Goal: Task Accomplishment & Management: Complete application form

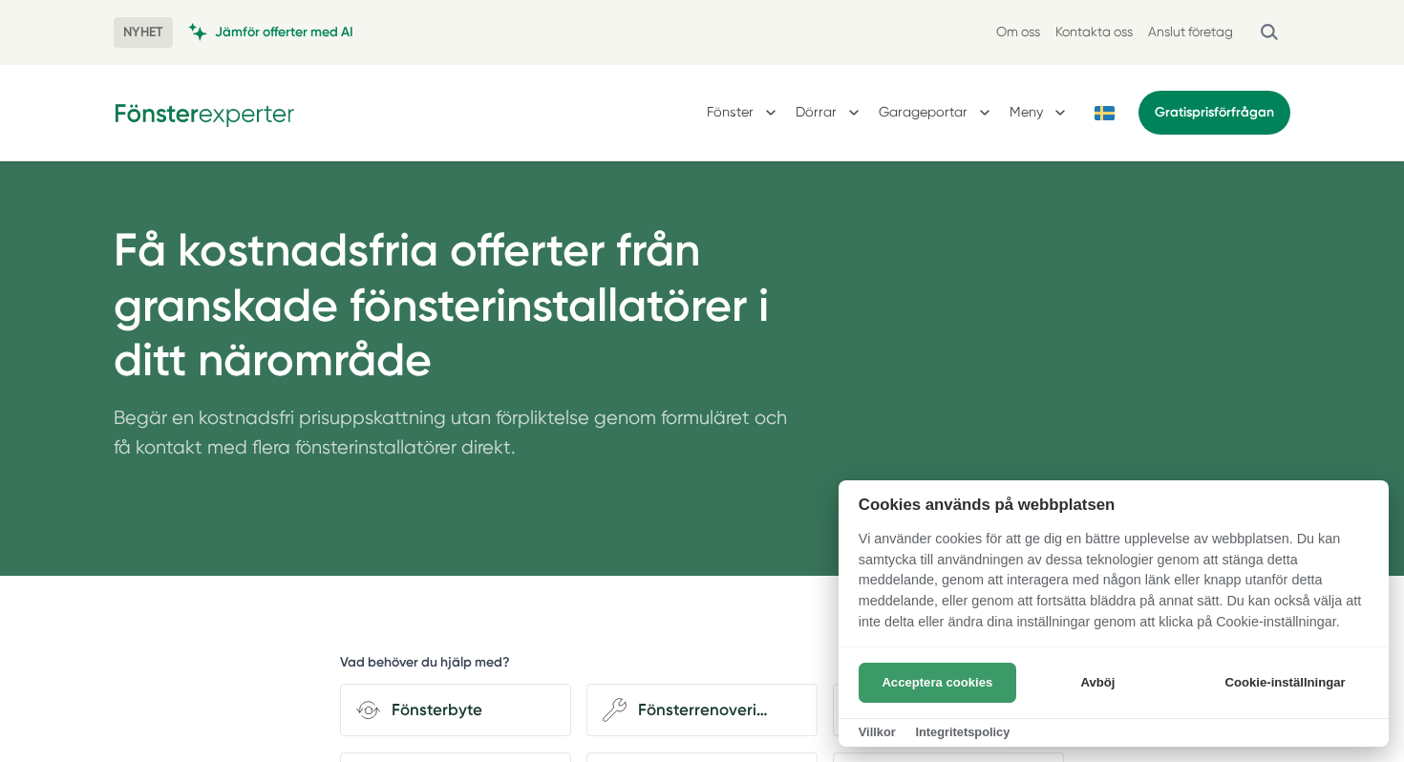
click at [923, 687] on button "Acceptera cookies" at bounding box center [937, 683] width 158 height 40
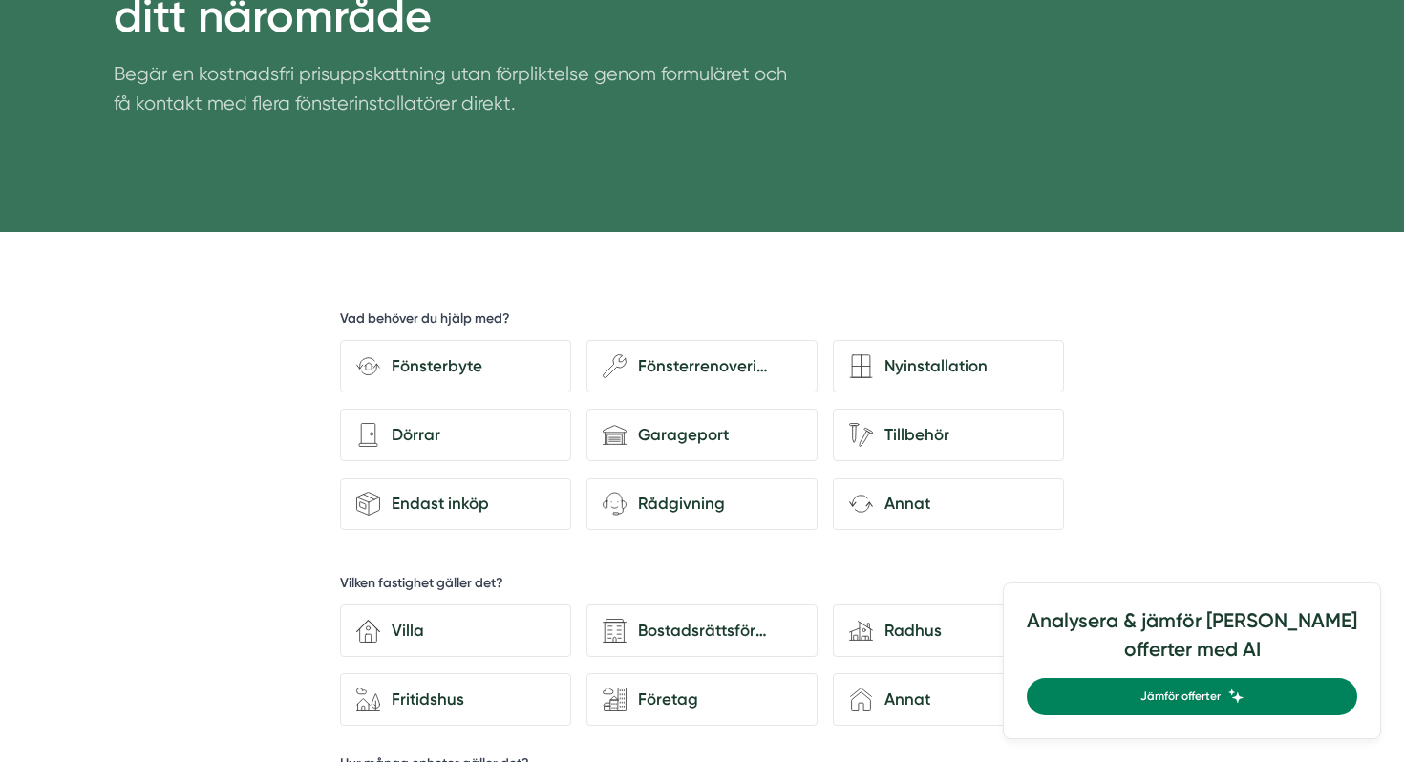
scroll to position [382, 0]
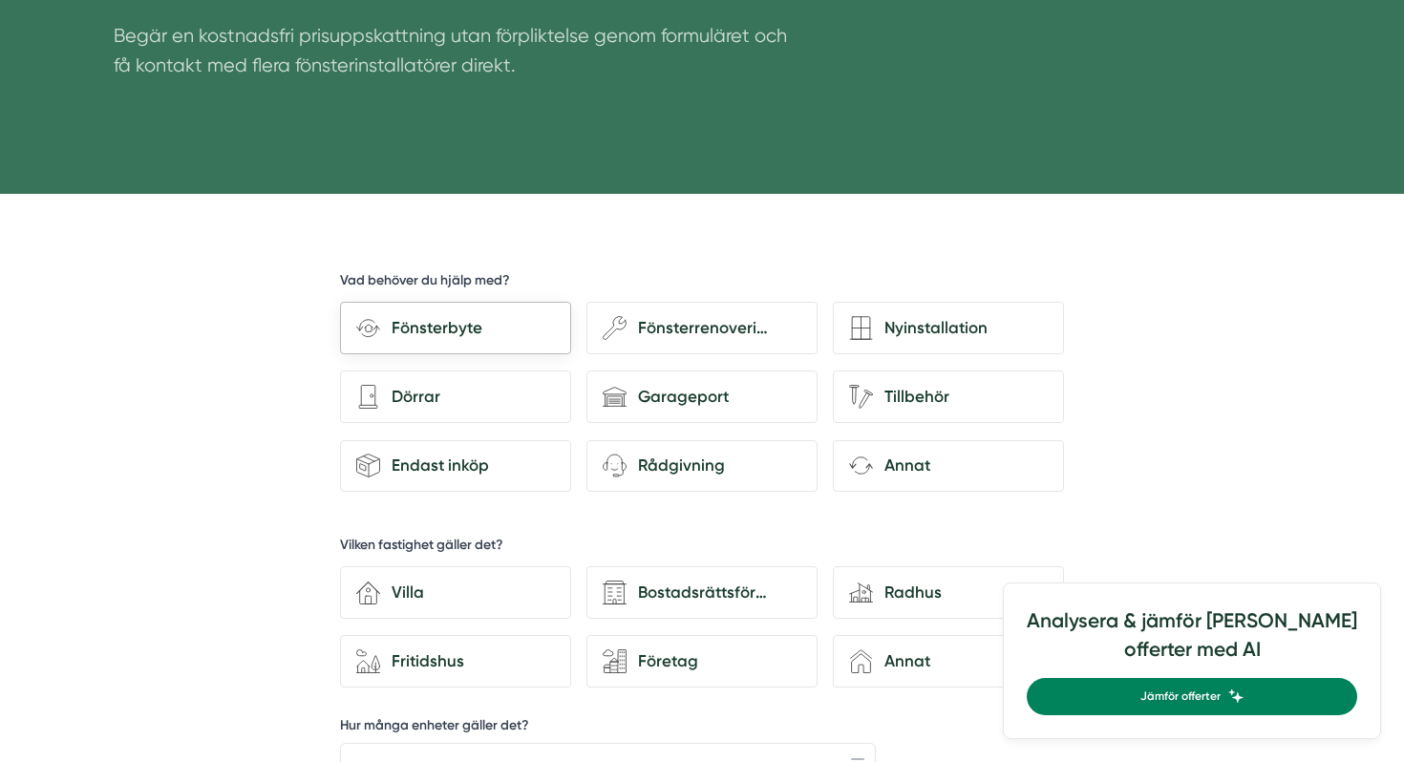
click at [429, 330] on div "Fönsterbyte" at bounding box center [467, 328] width 175 height 26
click at [0, 0] on input "Fönsterbyte" at bounding box center [0, 0] width 0 height 0
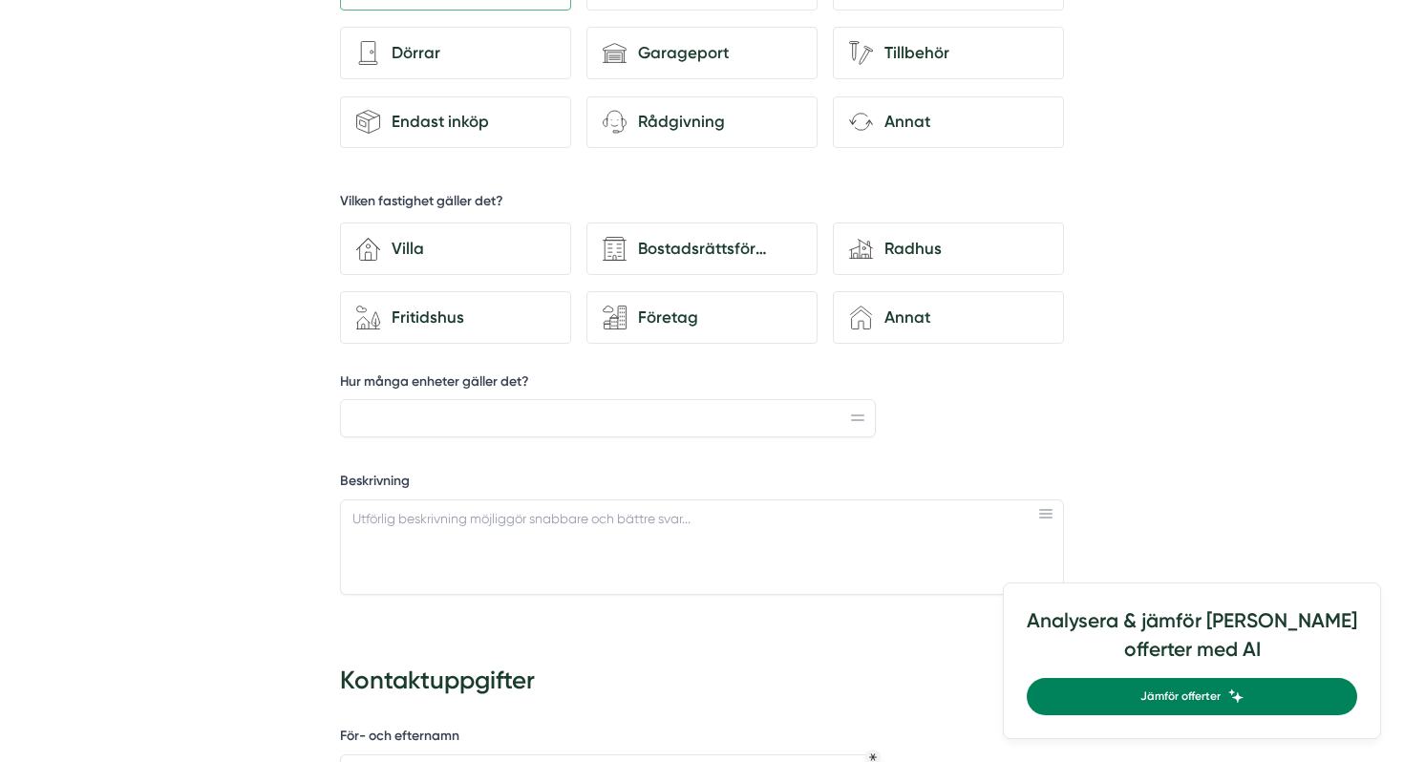
scroll to position [764, 0]
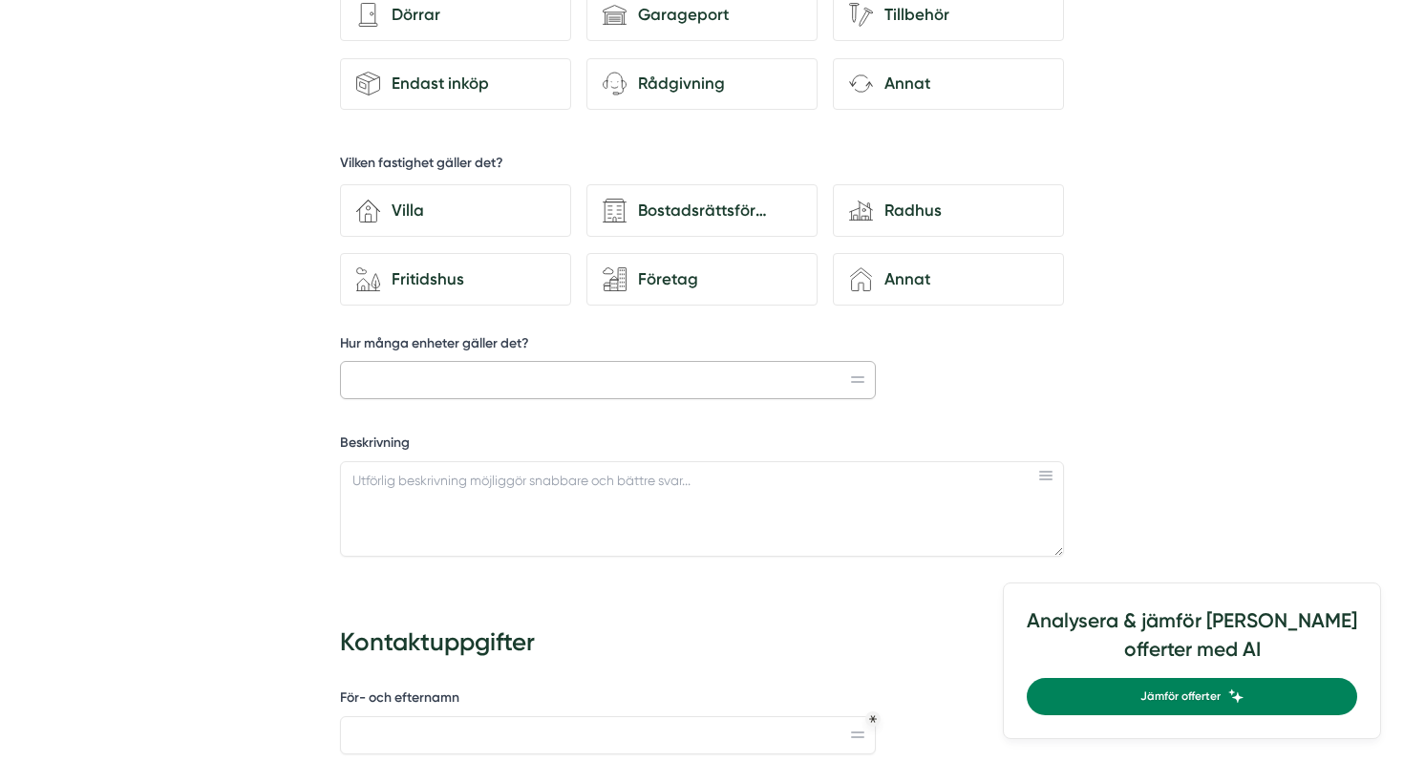
click at [358, 373] on input "Hur många enheter gäller det?" at bounding box center [608, 380] width 536 height 38
click at [495, 376] on input "2 öppningsbara fönster 3 fasta fönster" at bounding box center [608, 380] width 536 height 38
click at [595, 377] on input "2 öppningsbara fönster, 3 fasta fönster" at bounding box center [608, 380] width 536 height 38
type input "2 öppningsbara fönster, 3 fasta fönster,1 fönsterdörr"
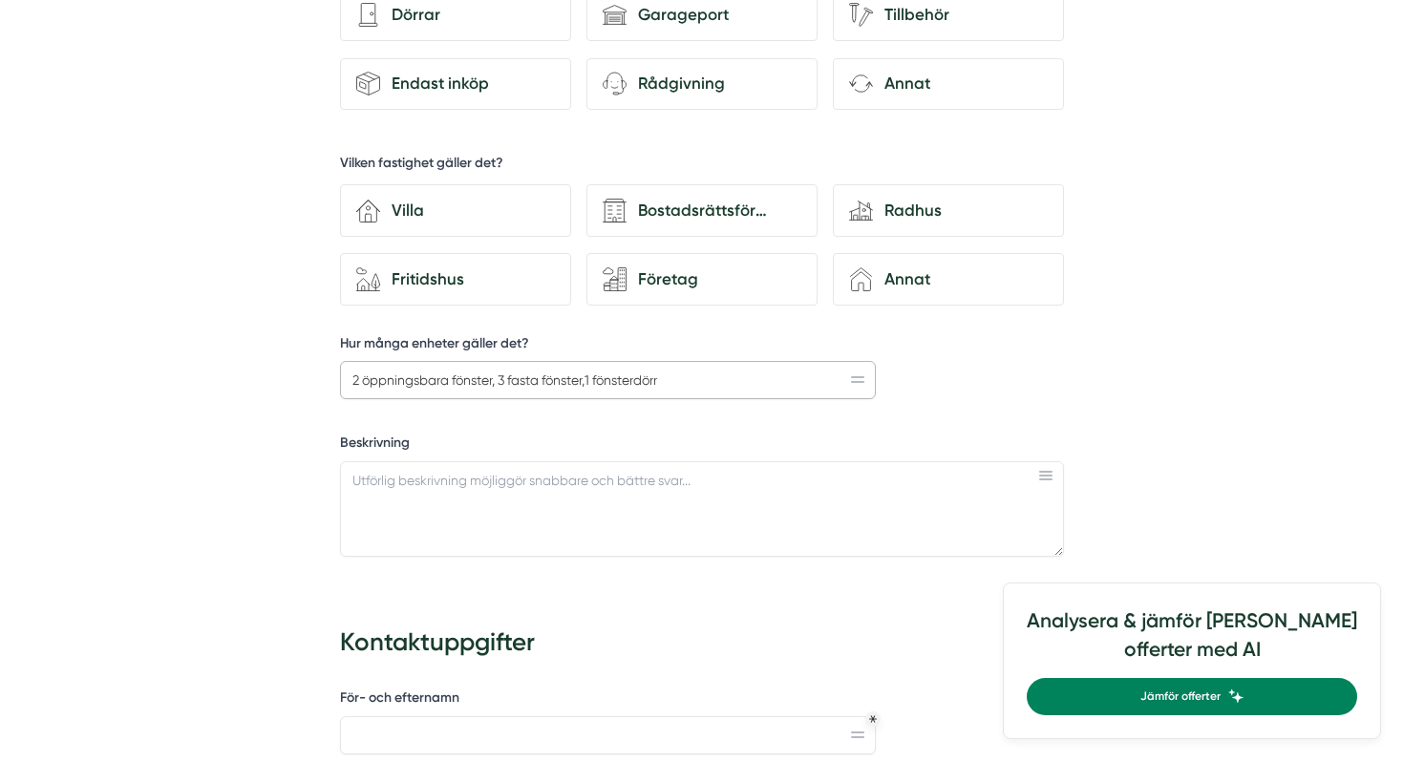
scroll to position [1450, 0]
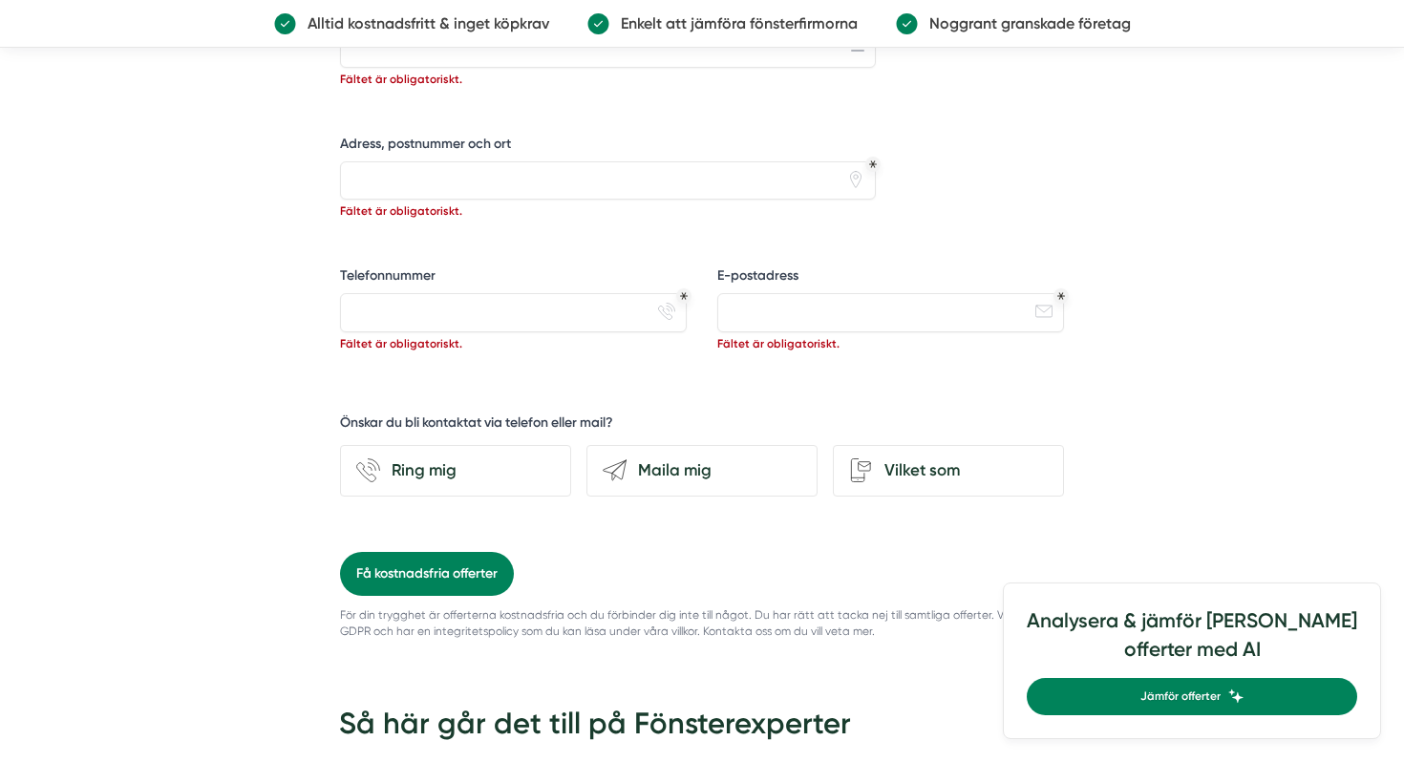
click at [1365, 466] on div "Få kostnadsfria offerter från granskade fönsterinstallatörer i ditt närområde B…" at bounding box center [702, 80] width 1404 height 2738
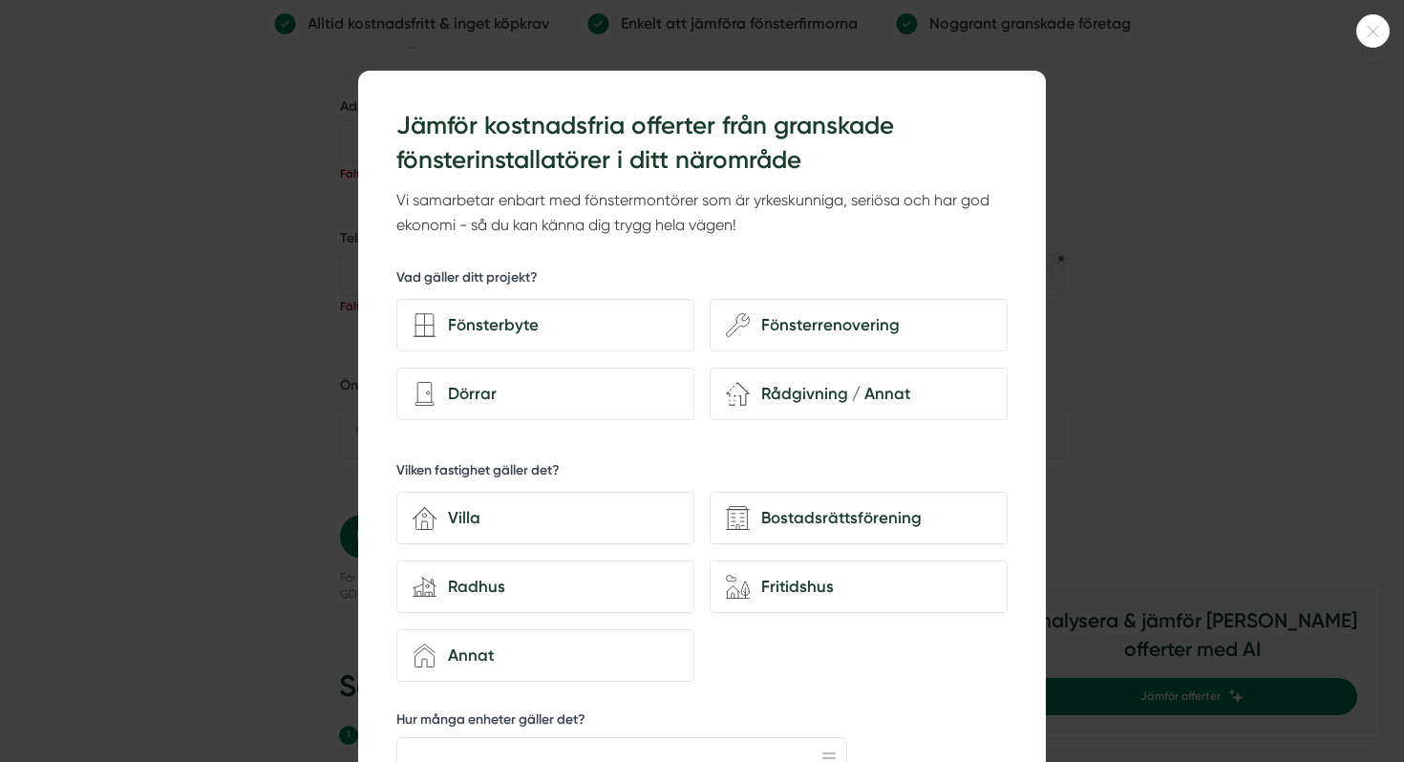
scroll to position [1489, 0]
click at [425, 327] on icon at bounding box center [425, 325] width 0 height 22
click at [0, 0] on input "Fönsterbyte" at bounding box center [0, 0] width 0 height 0
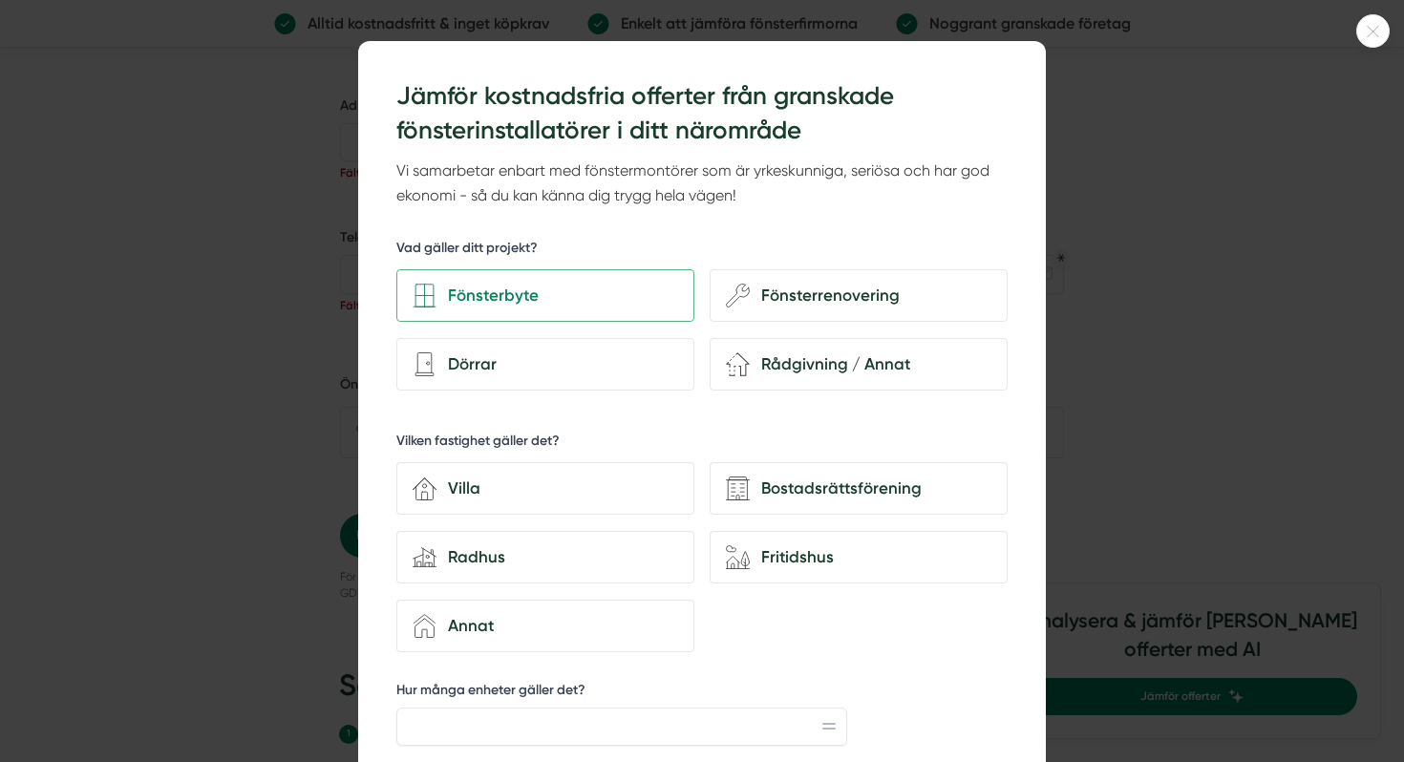
scroll to position [0, 0]
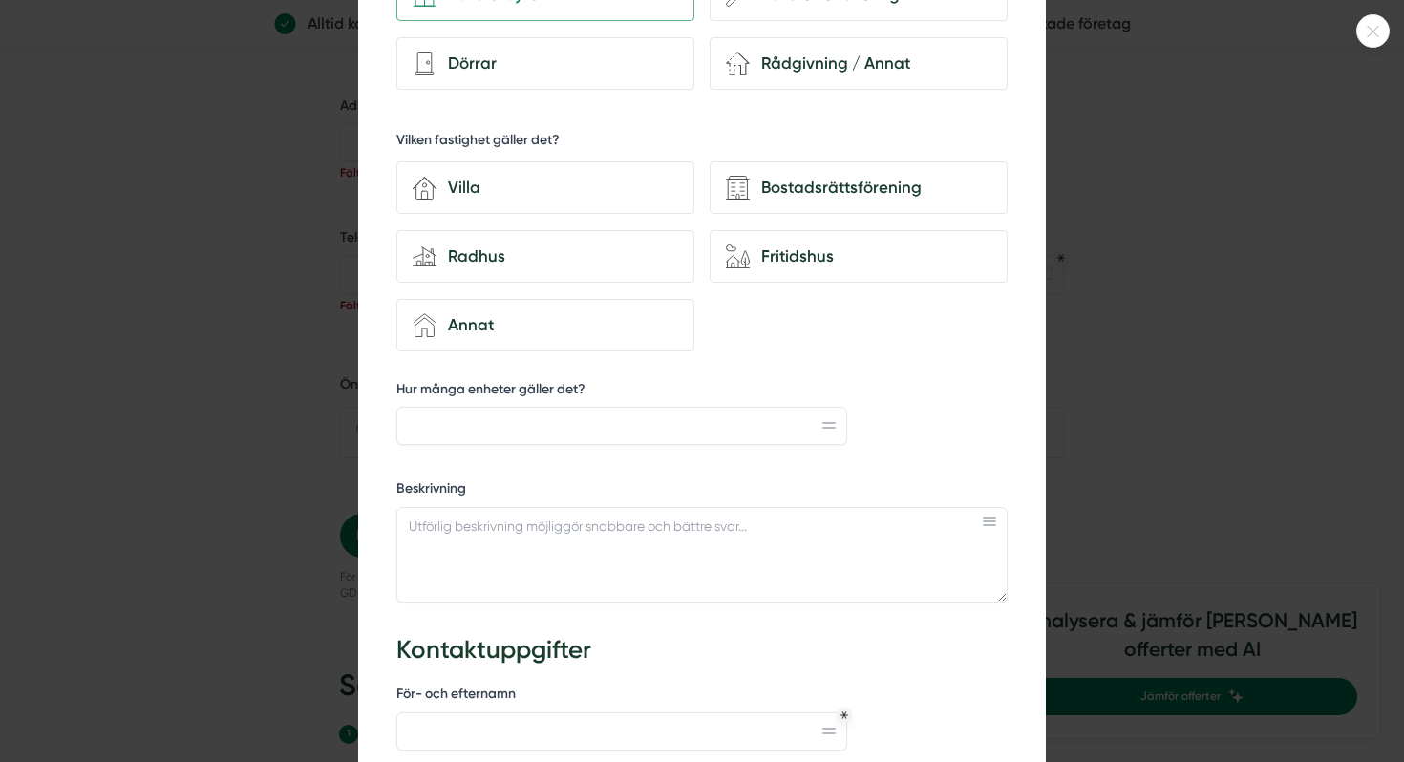
scroll to position [344, 0]
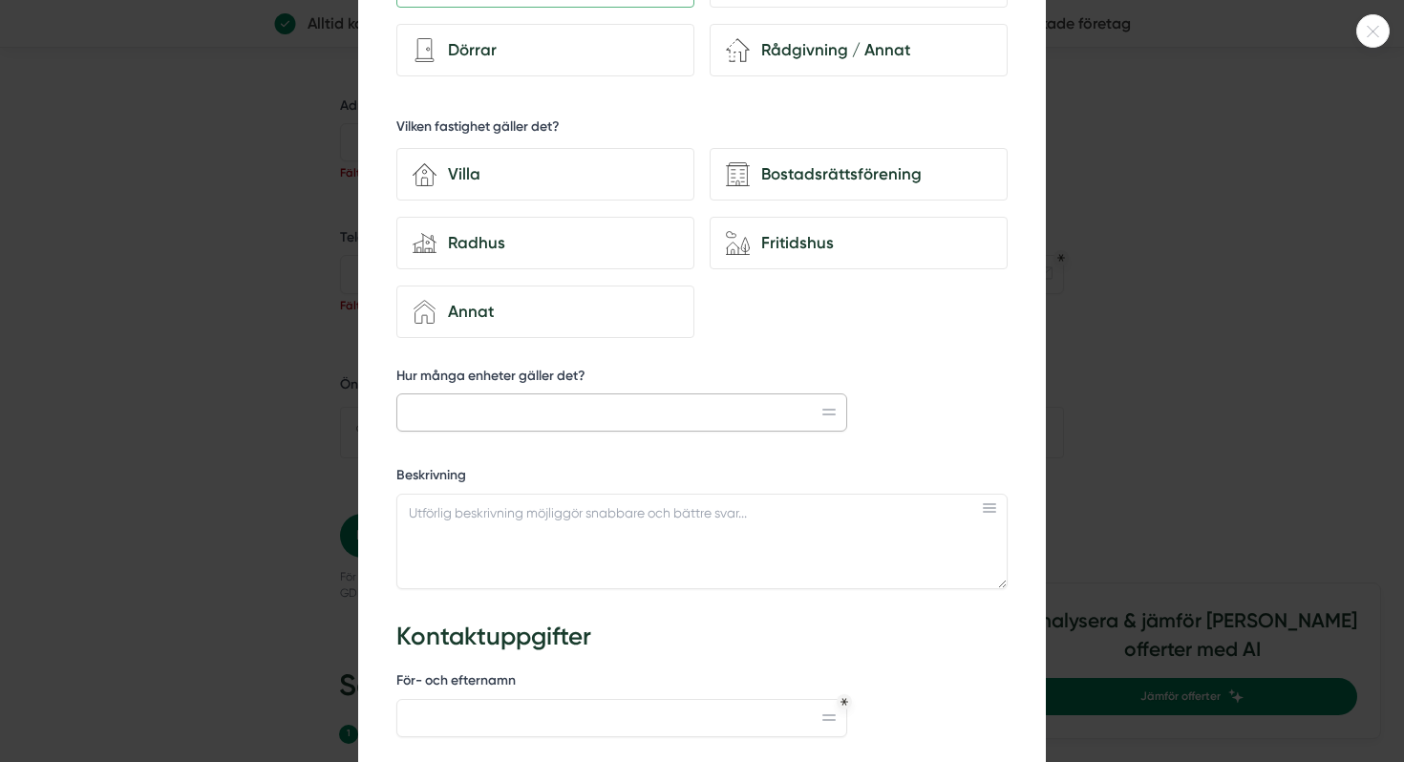
click at [412, 409] on input "Hur många enheter gäller det?" at bounding box center [621, 412] width 451 height 38
type input "2 öppningsbara, 3 fasta och 1 fönsterdörr"
click at [412, 511] on textarea "Beskrivning" at bounding box center [701, 541] width 611 height 95
click at [407, 509] on textarea "Öppningsbart fönster 1-luft" at bounding box center [701, 541] width 611 height 95
click at [576, 510] on textarea "Öppningsbart fönster 1-luft" at bounding box center [701, 541] width 611 height 95
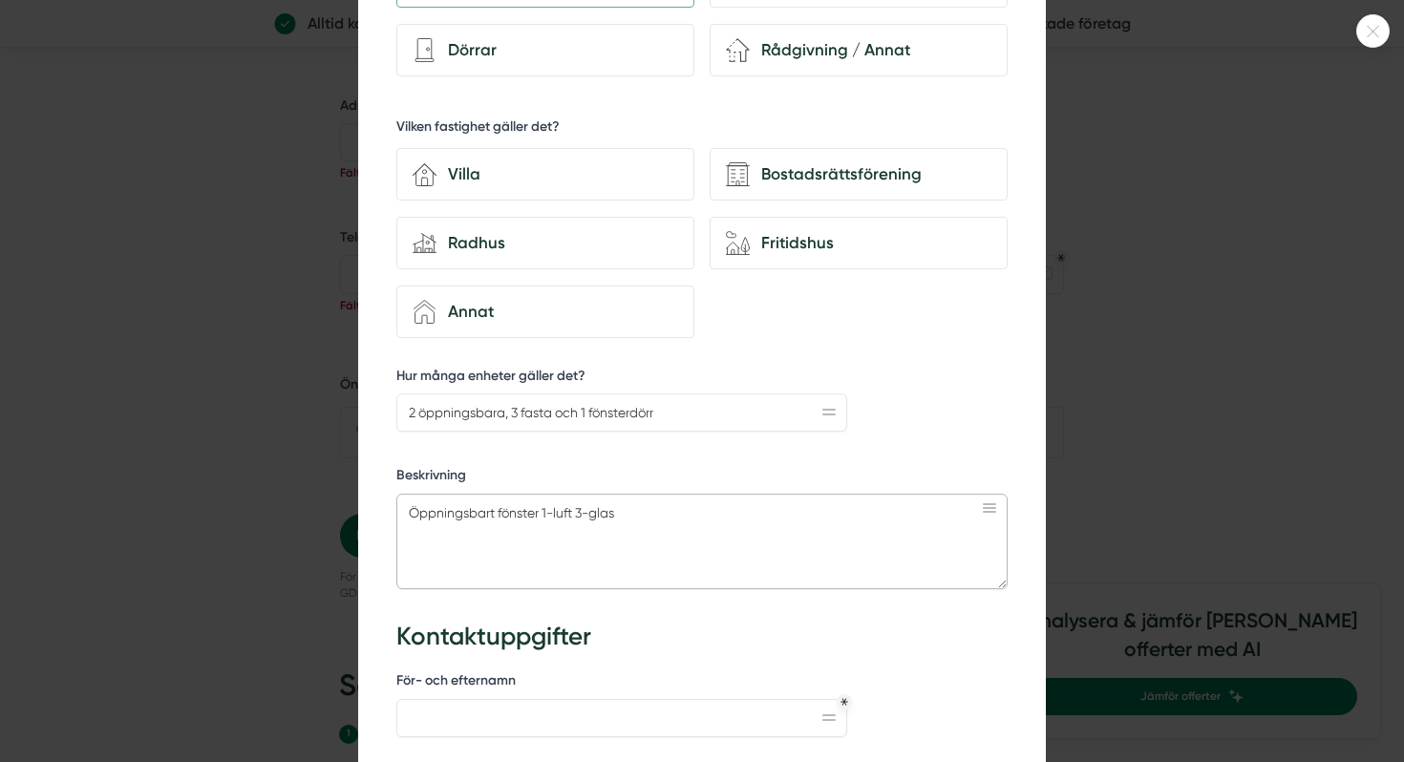
click at [576, 509] on textarea "Öppningsbart fönster 1-luft 3-glas" at bounding box center [701, 541] width 611 height 95
click at [625, 511] on textarea "Öppningsbart fönster 1-luft, 3-glas" at bounding box center [701, 541] width 611 height 95
click at [747, 532] on textarea "Öppningsbart fönster 1-luft, 3-glas h=130 cm,b=150 cm Antal 2 st Fast fönster 3…" at bounding box center [701, 541] width 611 height 95
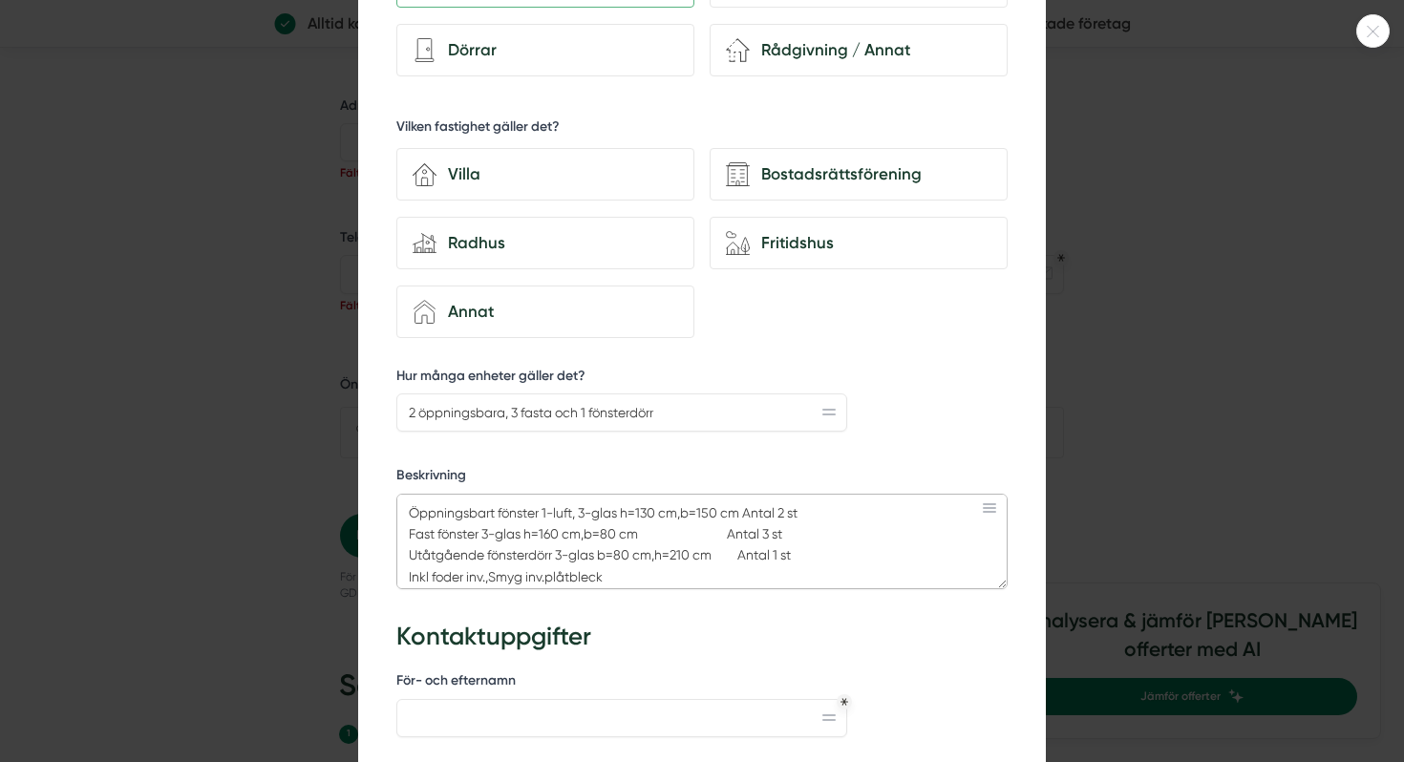
click at [546, 577] on textarea "Öppningsbart fönster 1-luft, 3-glas h=130 cm,b=150 cm Antal 2 st Fast fönster 3…" at bounding box center [701, 541] width 611 height 95
click at [560, 575] on textarea "Öppningsbart fönster 1-luft, 3-glas h=130 cm,b=150 cm Antal 2 st Fast fönster 3…" at bounding box center [701, 541] width 611 height 95
type textarea "Öppningsbart fönster 1-luft, 3-glas h=130 cm,b=150 cm Antal 2 st Fast fönster 3…"
click at [1027, 691] on div "352d2199-2346-4c34-837f-44109c5eb61c Jämför kostnadsfria offerter från granskad…" at bounding box center [701, 493] width 687 height 1533
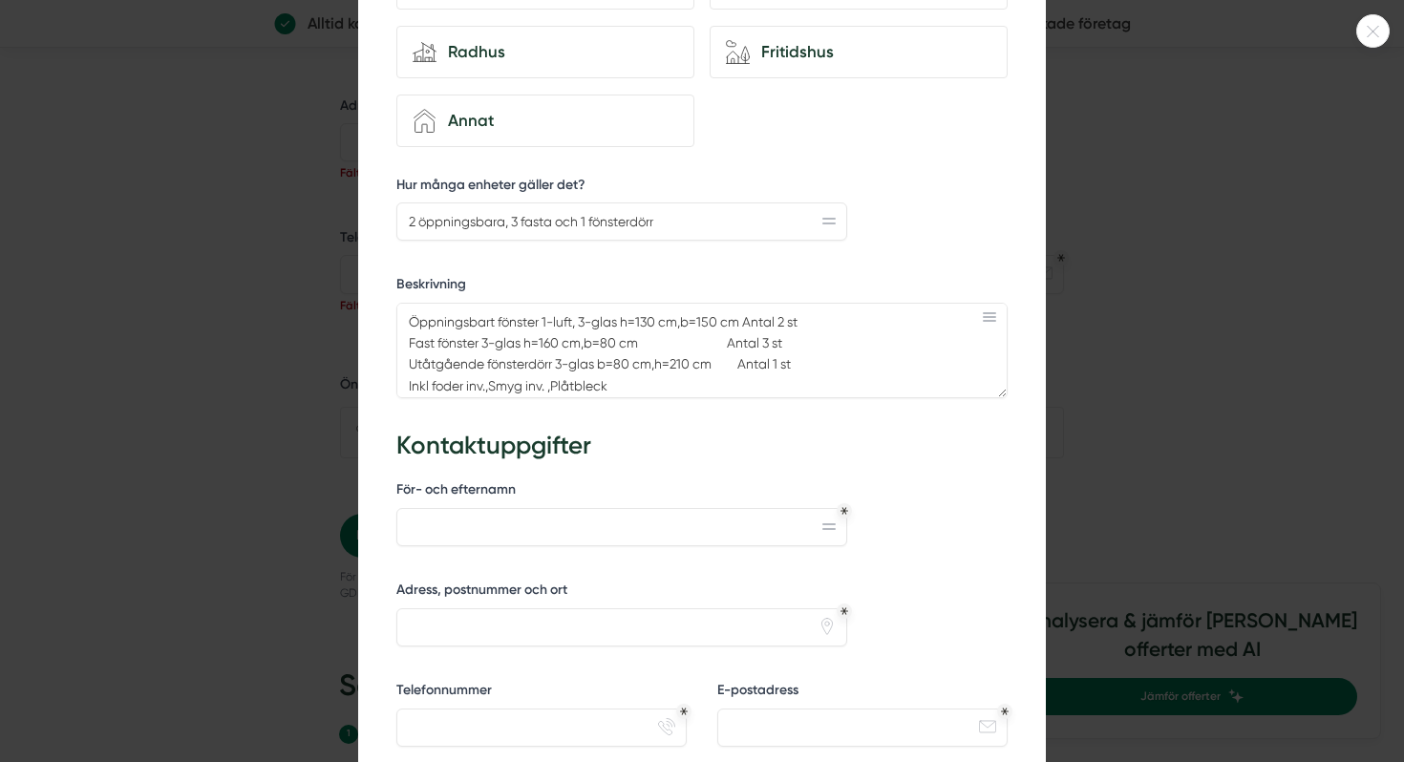
scroll to position [573, 0]
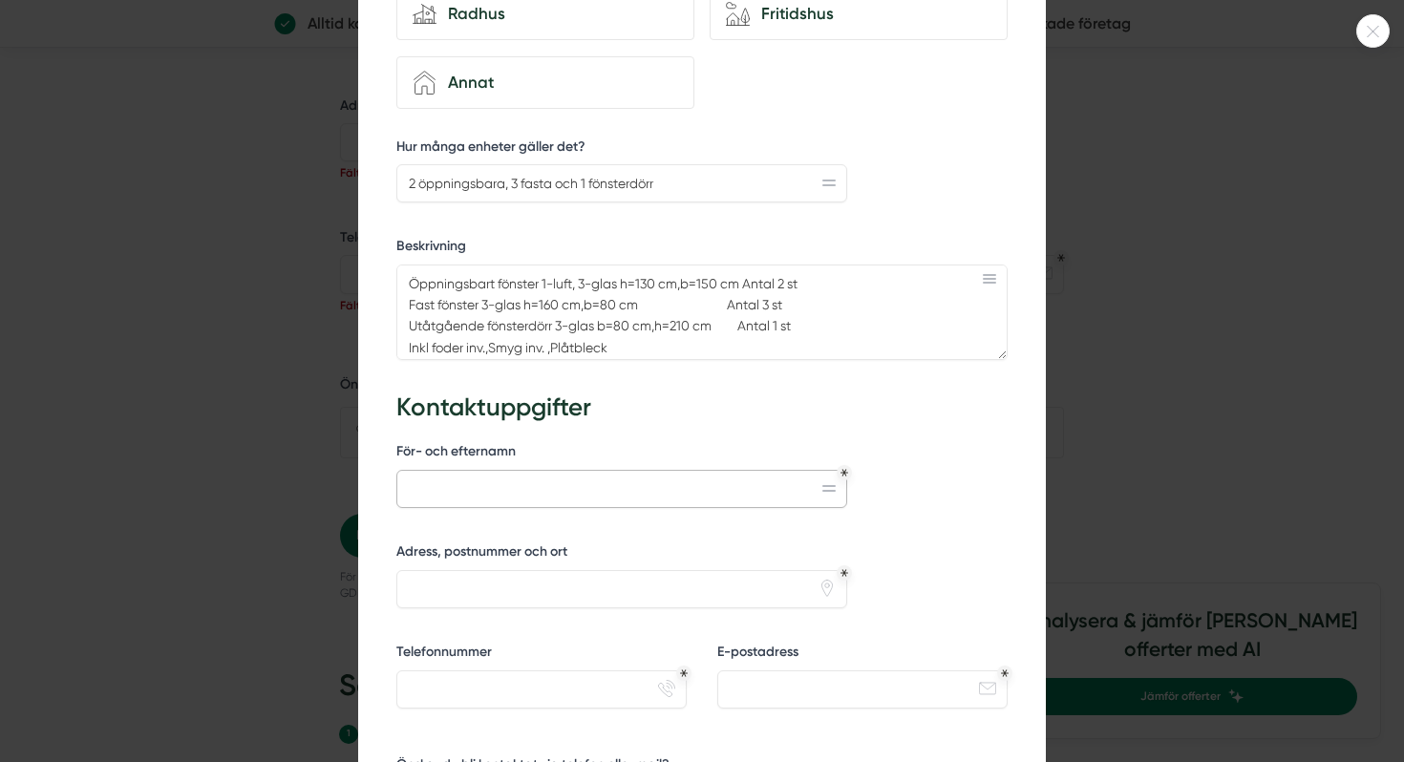
click at [425, 488] on input "För- och efternamn" at bounding box center [621, 489] width 451 height 38
type input "[PERSON_NAME]"
type input "0706840727"
type input "[EMAIL_ADDRESS][DOMAIN_NAME]"
click at [436, 596] on input "Adress, postnummer och ort" at bounding box center [621, 589] width 451 height 38
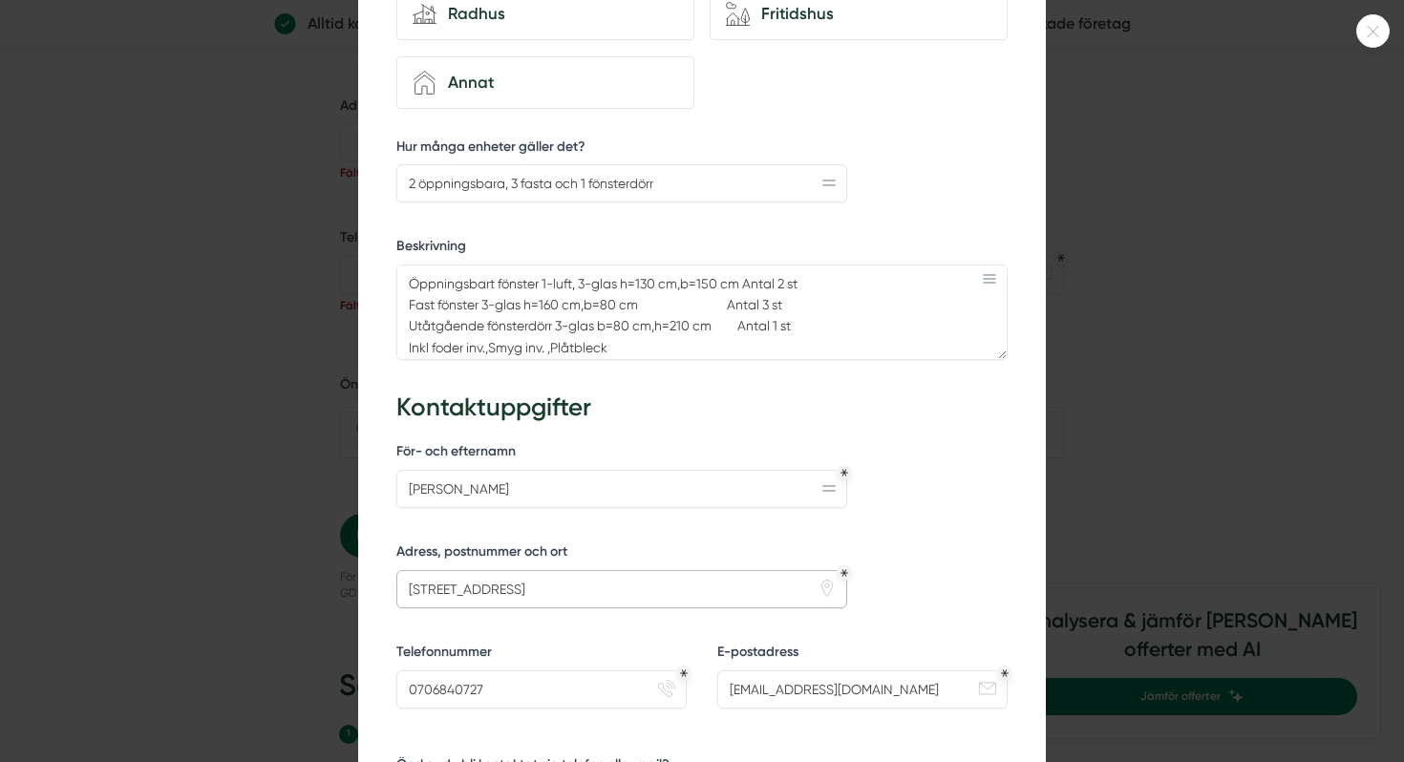
type input "[STREET_ADDRESS]"
click at [1032, 708] on div "352d2199-2346-4c34-837f-44109c5eb61c Jämför kostnadsfria offerter från granskad…" at bounding box center [701, 264] width 687 height 1533
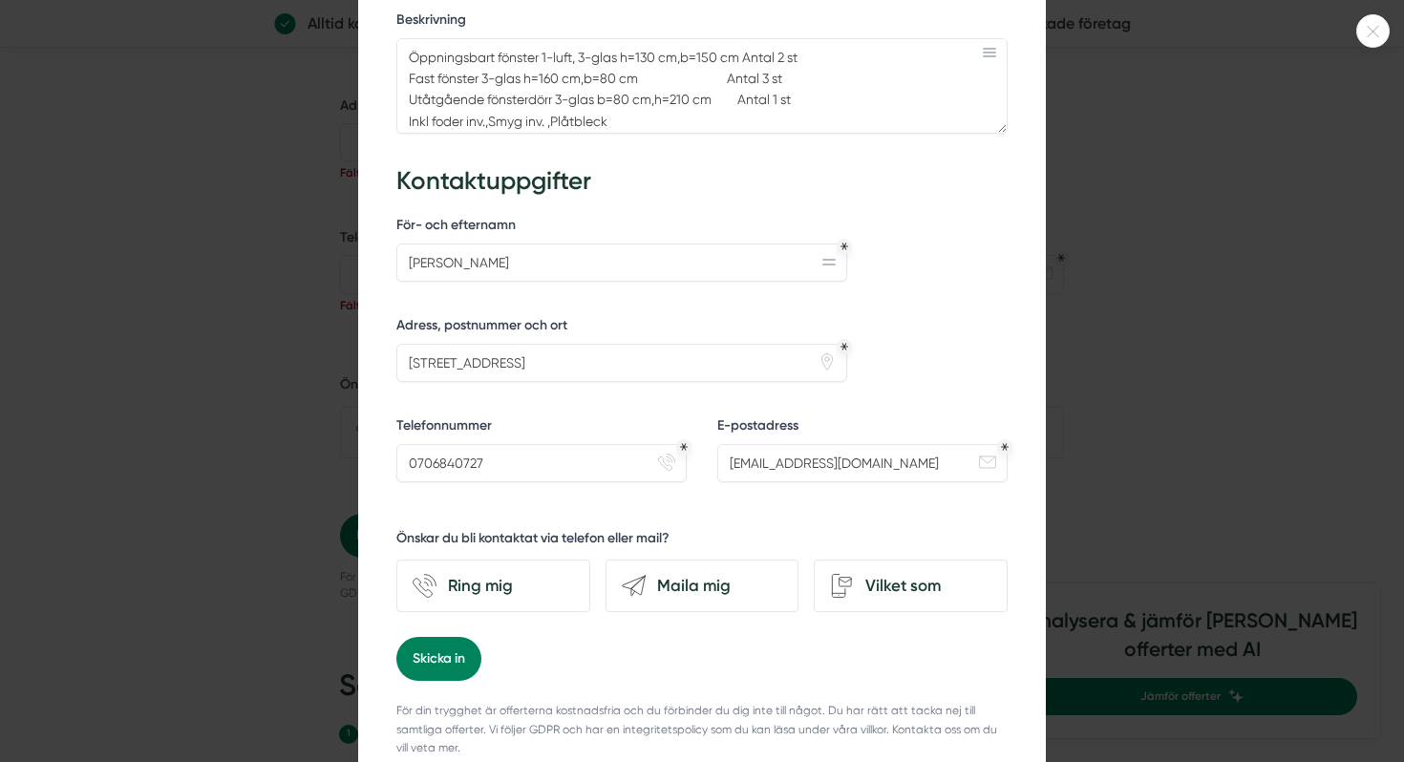
scroll to position [802, 0]
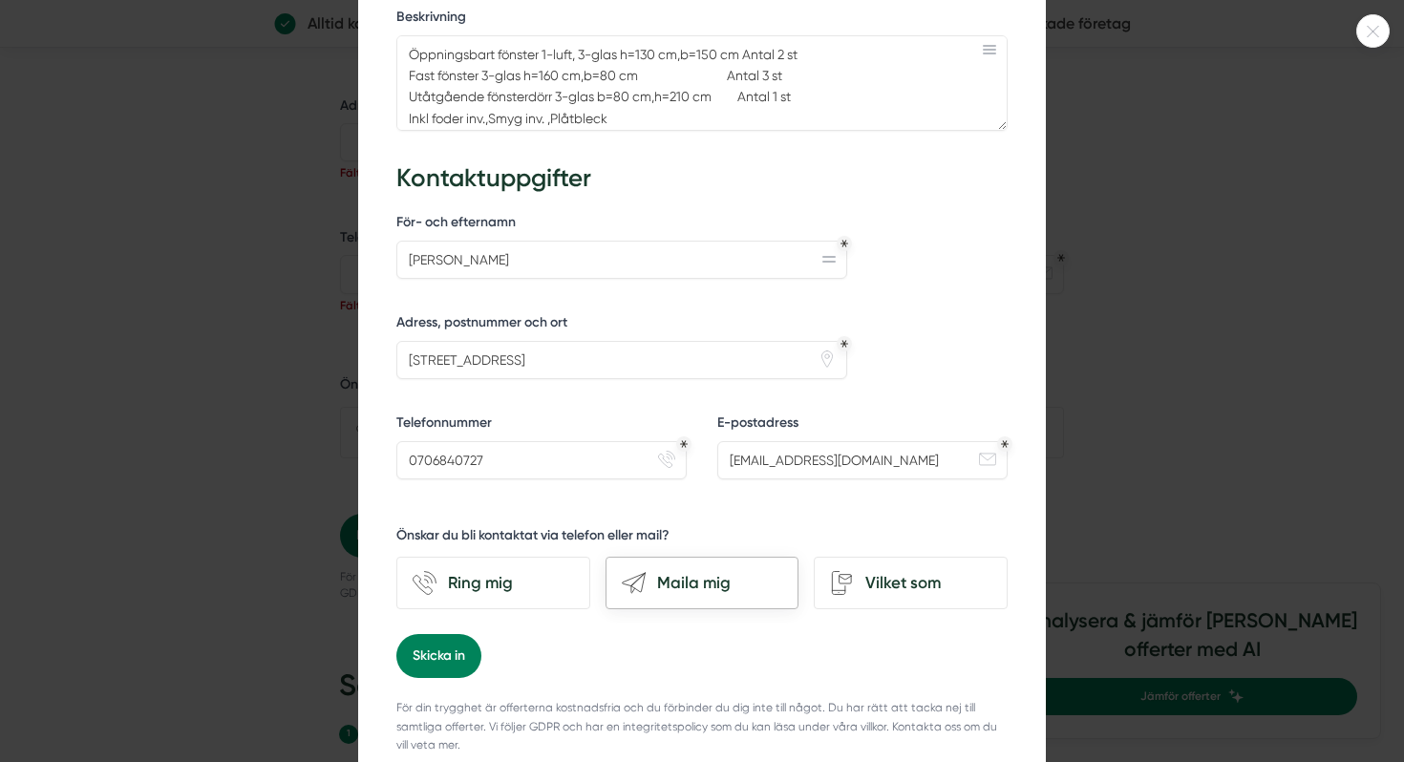
click at [703, 576] on div "Maila mig" at bounding box center [713, 583] width 137 height 26
click at [0, 0] on input "send-email Maila mig" at bounding box center [0, 0] width 0 height 0
click at [441, 668] on button "Skicka in" at bounding box center [438, 656] width 85 height 44
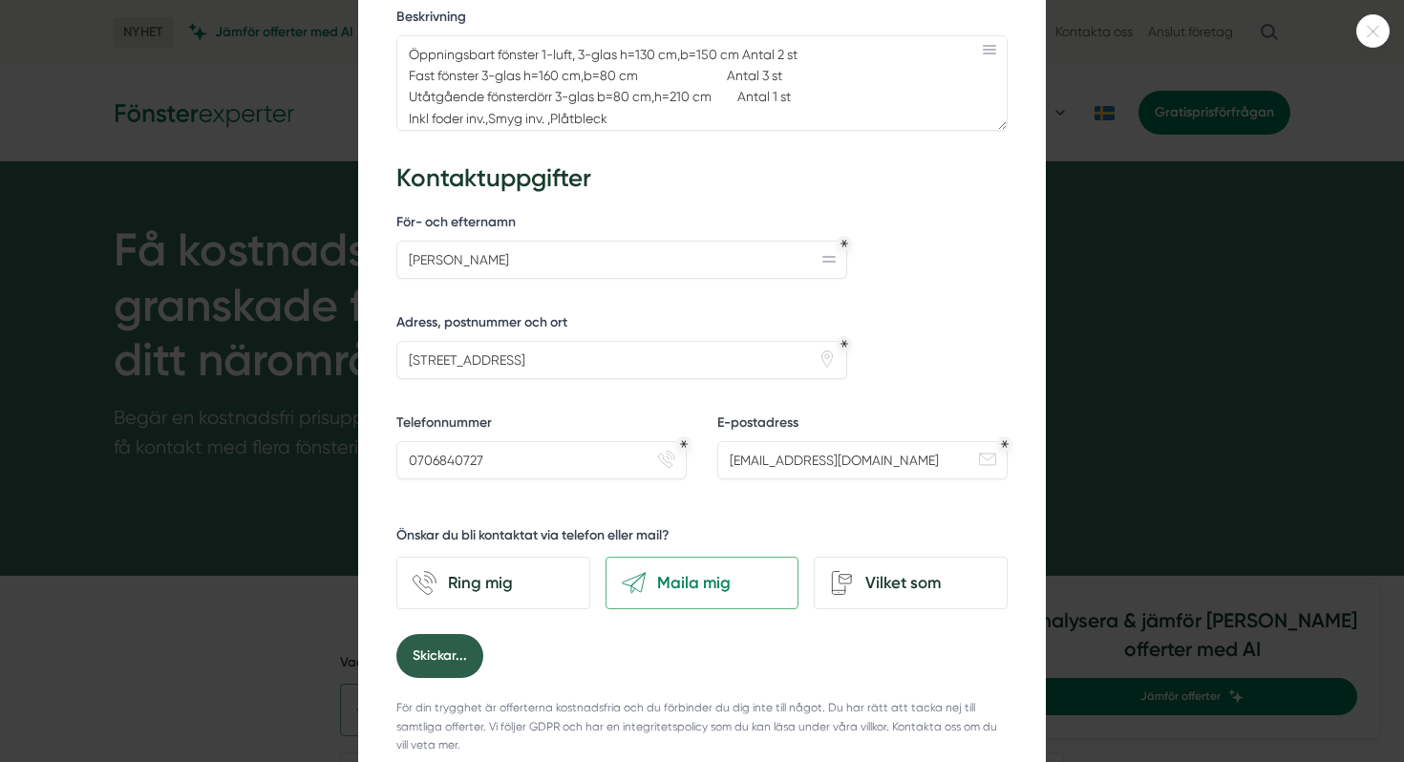
scroll to position [0, 0]
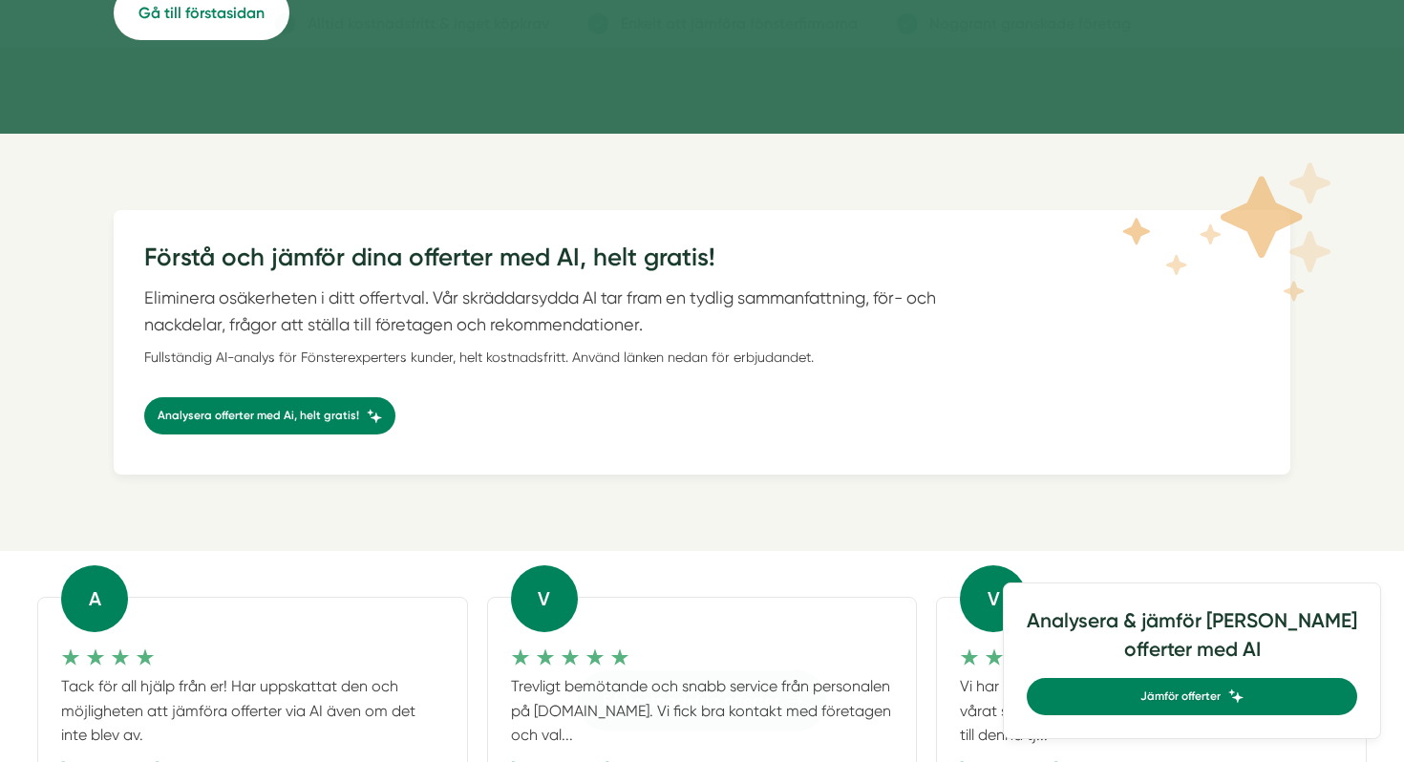
scroll to position [344, 0]
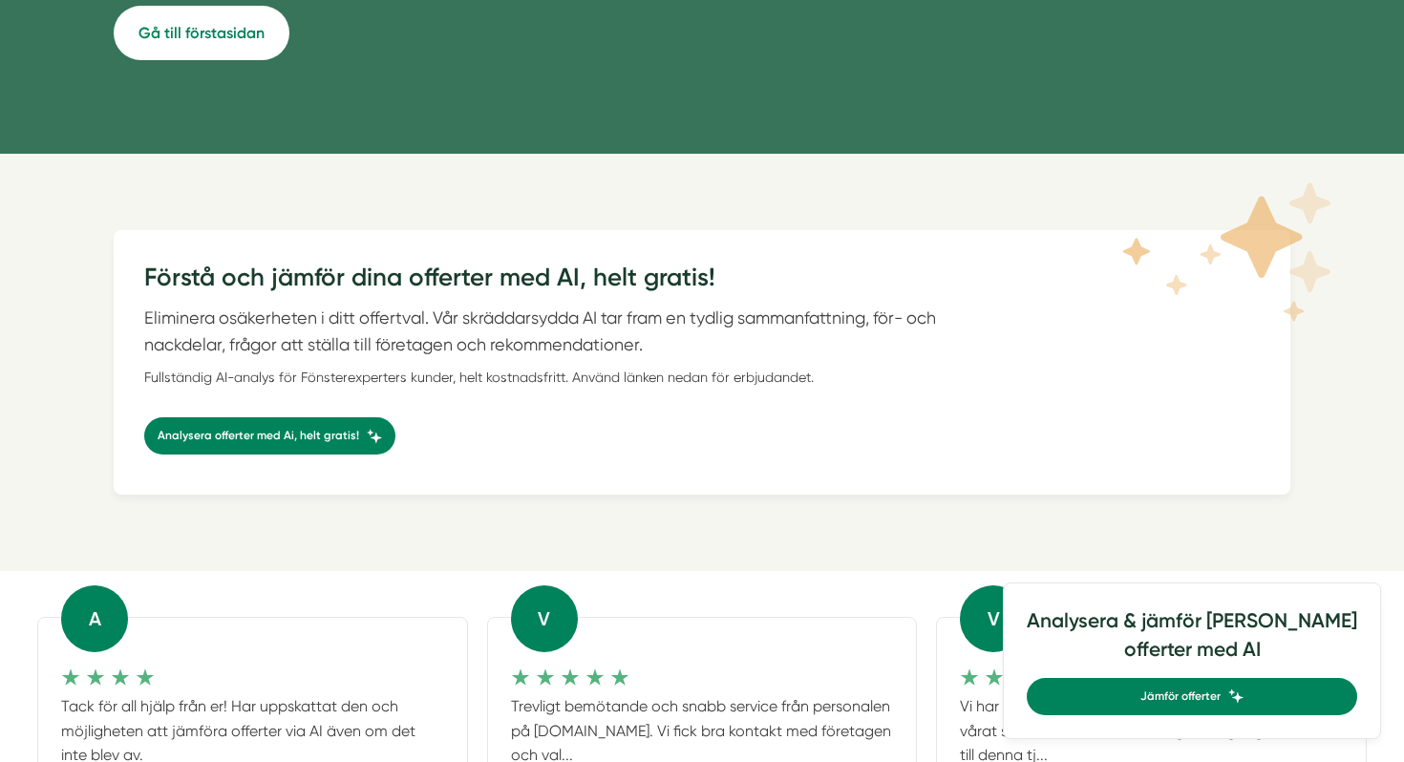
click at [1351, 489] on div "Förstå och jämför dina offerter med AI, helt gratis! Eliminera osäkerheten i di…" at bounding box center [702, 362] width 1404 height 417
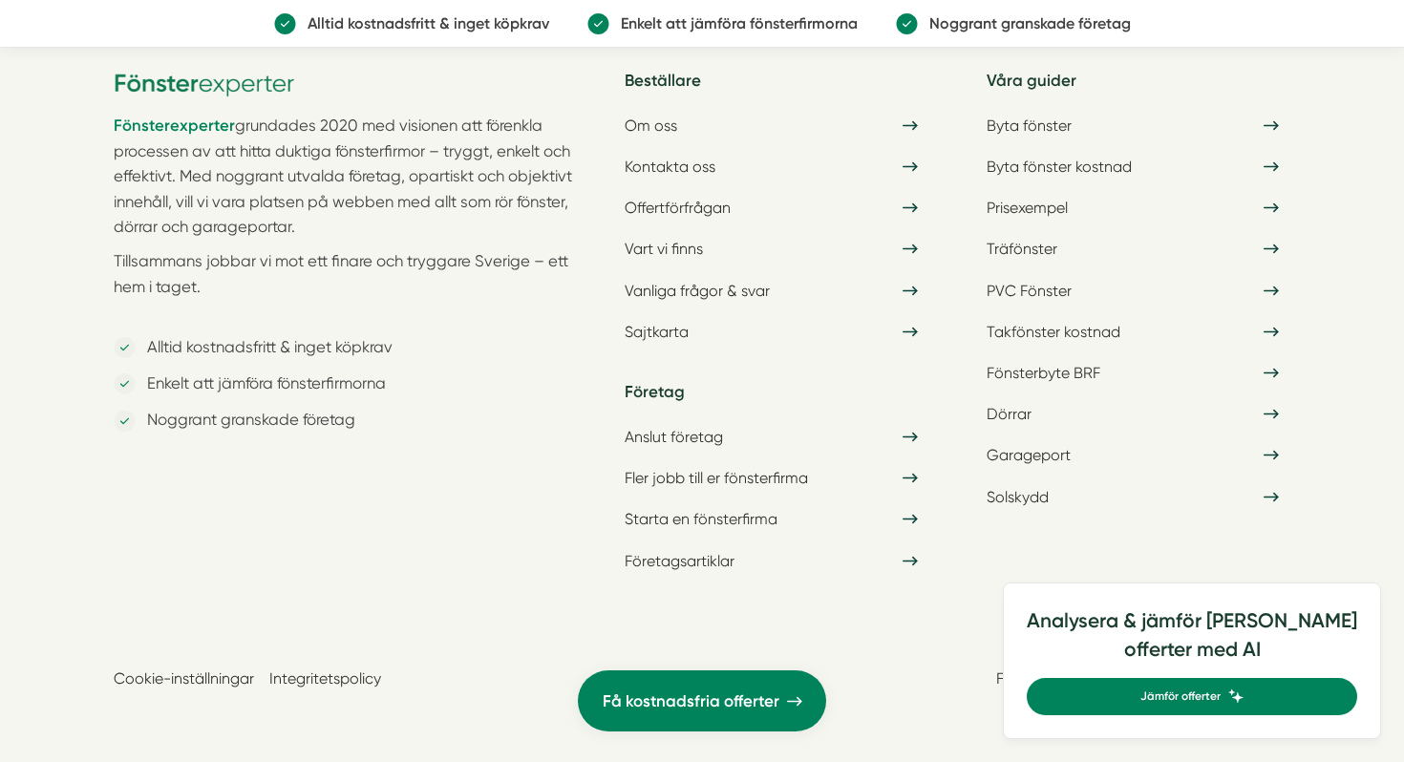
scroll to position [1215, 0]
